Goal: Task Accomplishment & Management: Complete application form

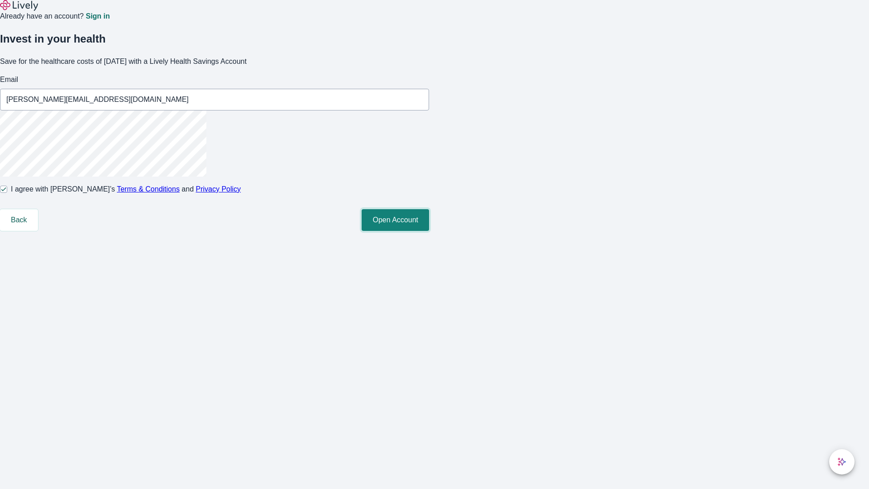
click at [429, 231] on button "Open Account" at bounding box center [394, 220] width 67 height 22
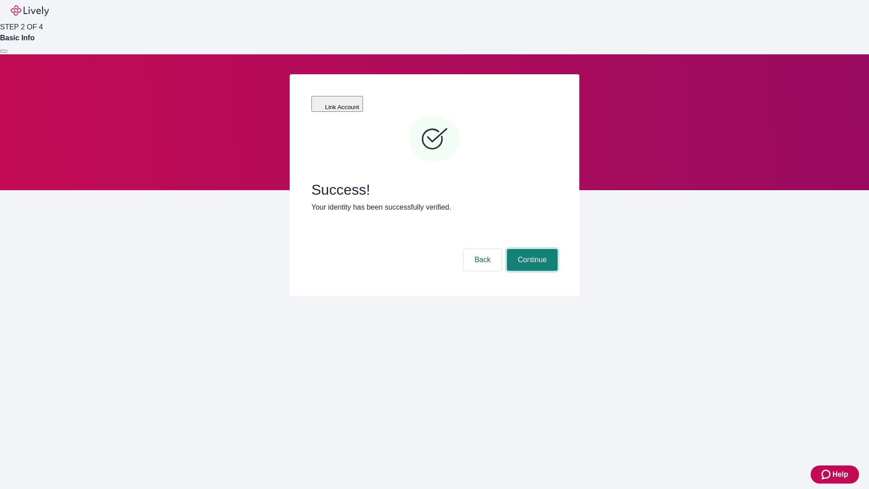
click at [531, 249] on button "Continue" at bounding box center [532, 260] width 51 height 22
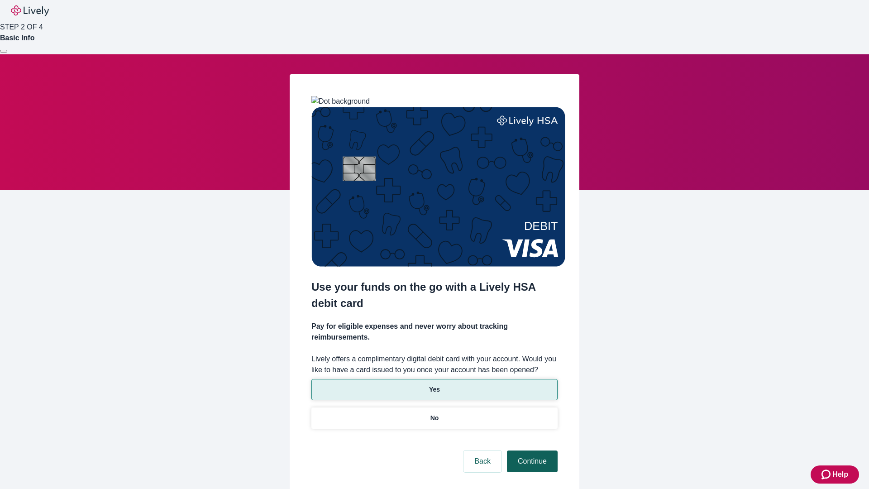
click at [434, 385] on p "Yes" at bounding box center [434, 390] width 11 height 10
click at [531, 450] on button "Continue" at bounding box center [532, 461] width 51 height 22
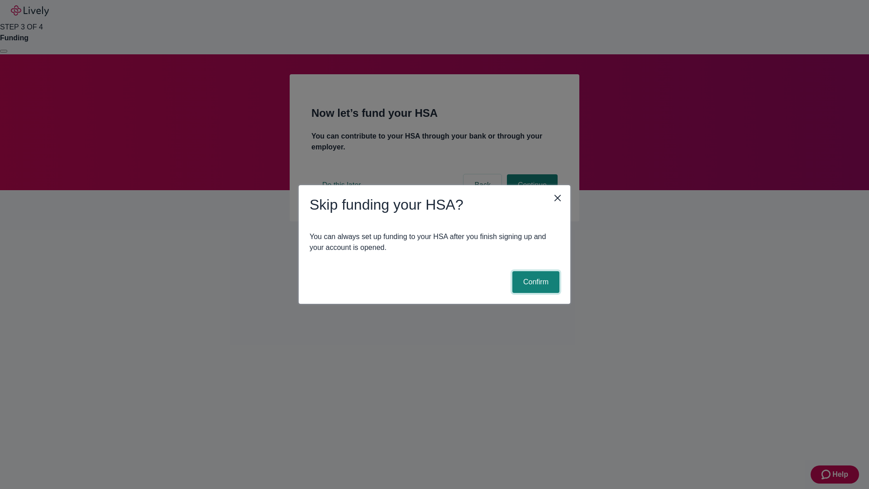
click at [534, 282] on button "Confirm" at bounding box center [535, 282] width 47 height 22
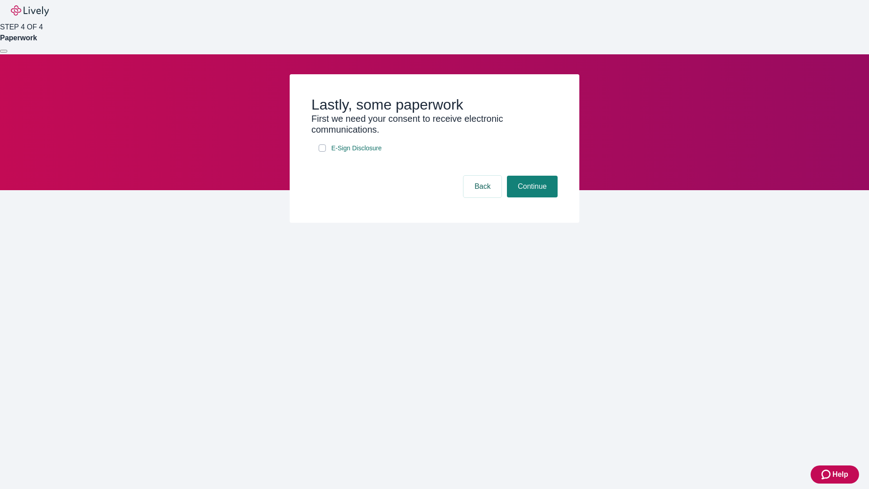
click at [322, 152] on input "E-Sign Disclosure" at bounding box center [321, 147] width 7 height 7
checkbox input "true"
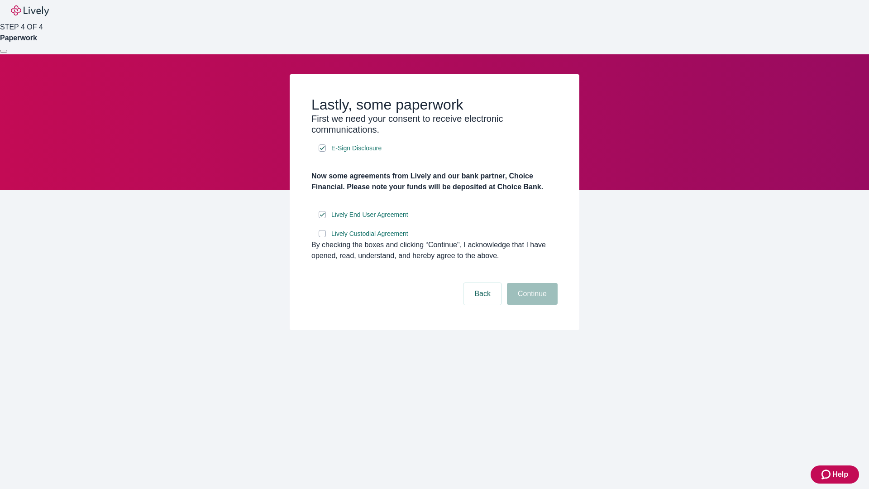
click at [322, 237] on input "Lively Custodial Agreement" at bounding box center [321, 233] width 7 height 7
checkbox input "true"
click at [531, 304] on button "Continue" at bounding box center [532, 294] width 51 height 22
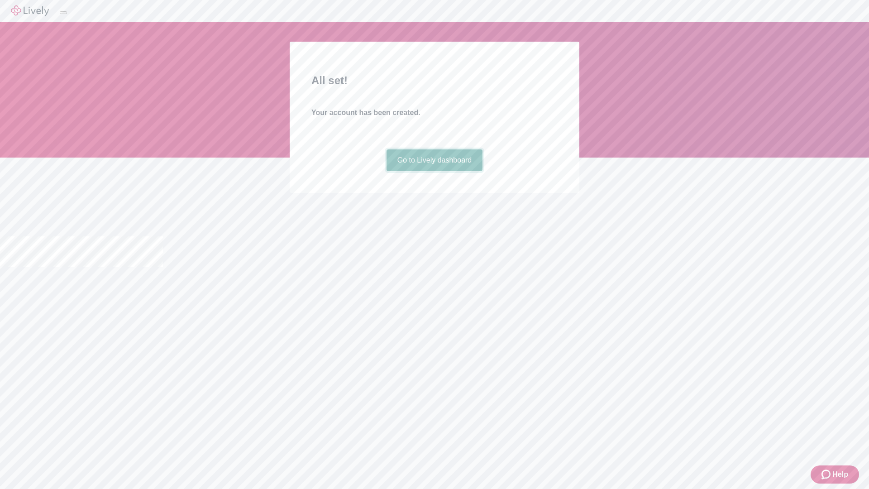
click at [434, 171] on link "Go to Lively dashboard" at bounding box center [434, 160] width 96 height 22
